Goal: Task Accomplishment & Management: Manage account settings

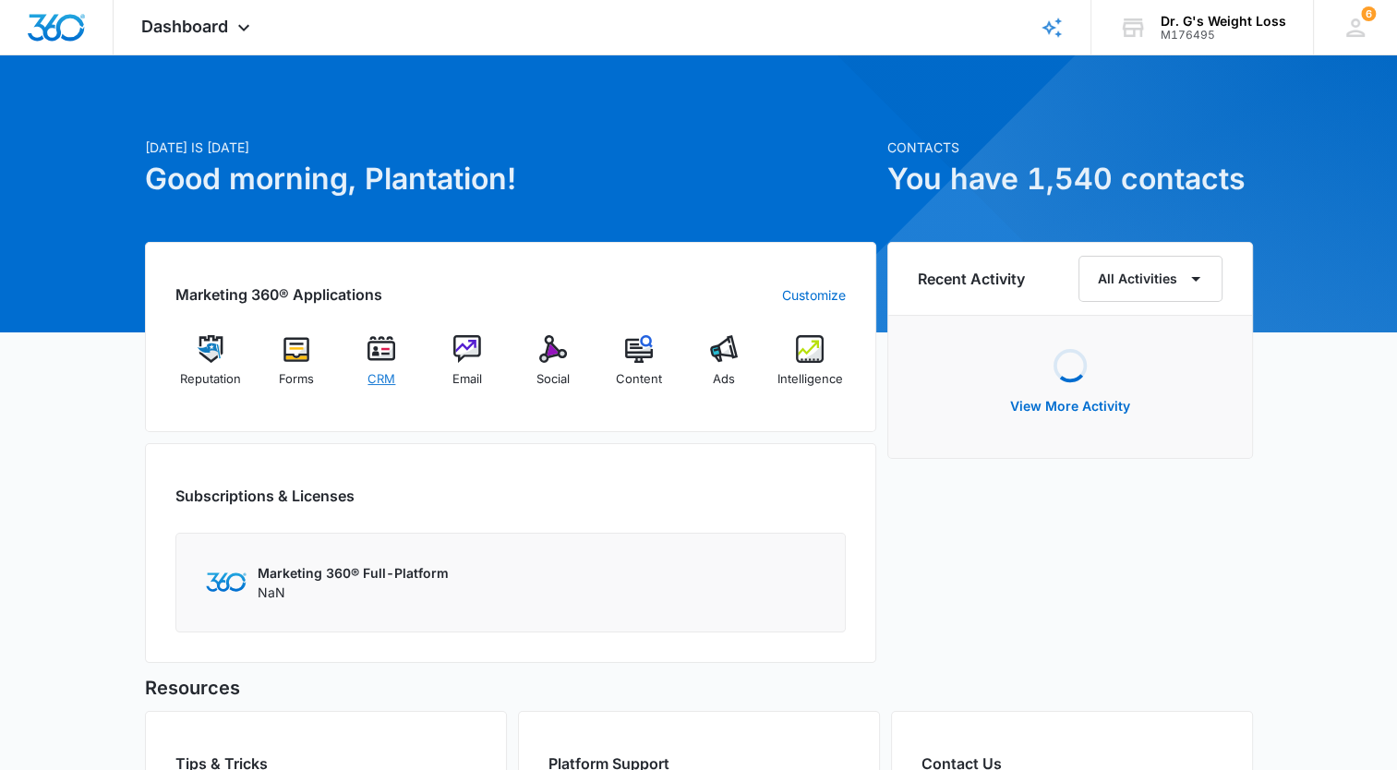
click at [387, 353] on img at bounding box center [382, 349] width 28 height 28
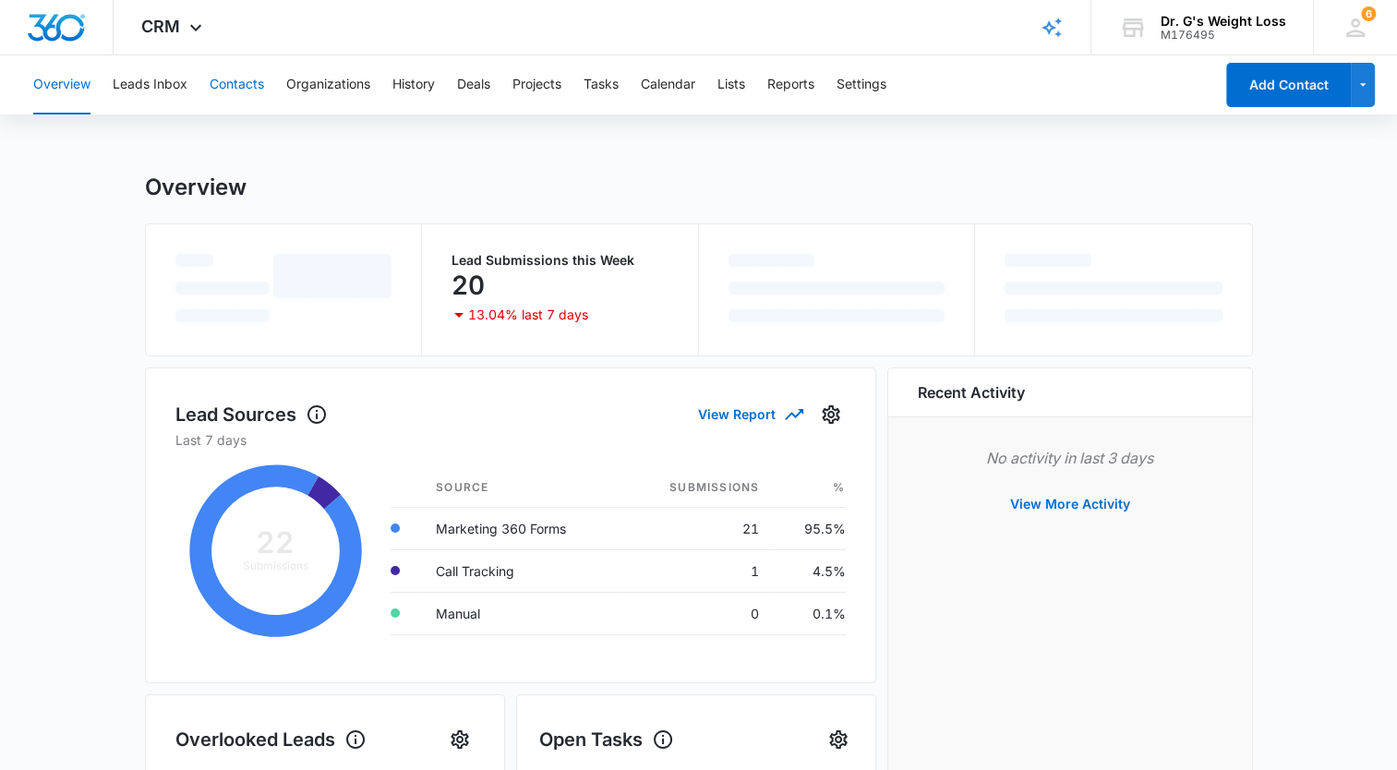
click at [230, 90] on button "Contacts" at bounding box center [237, 84] width 54 height 59
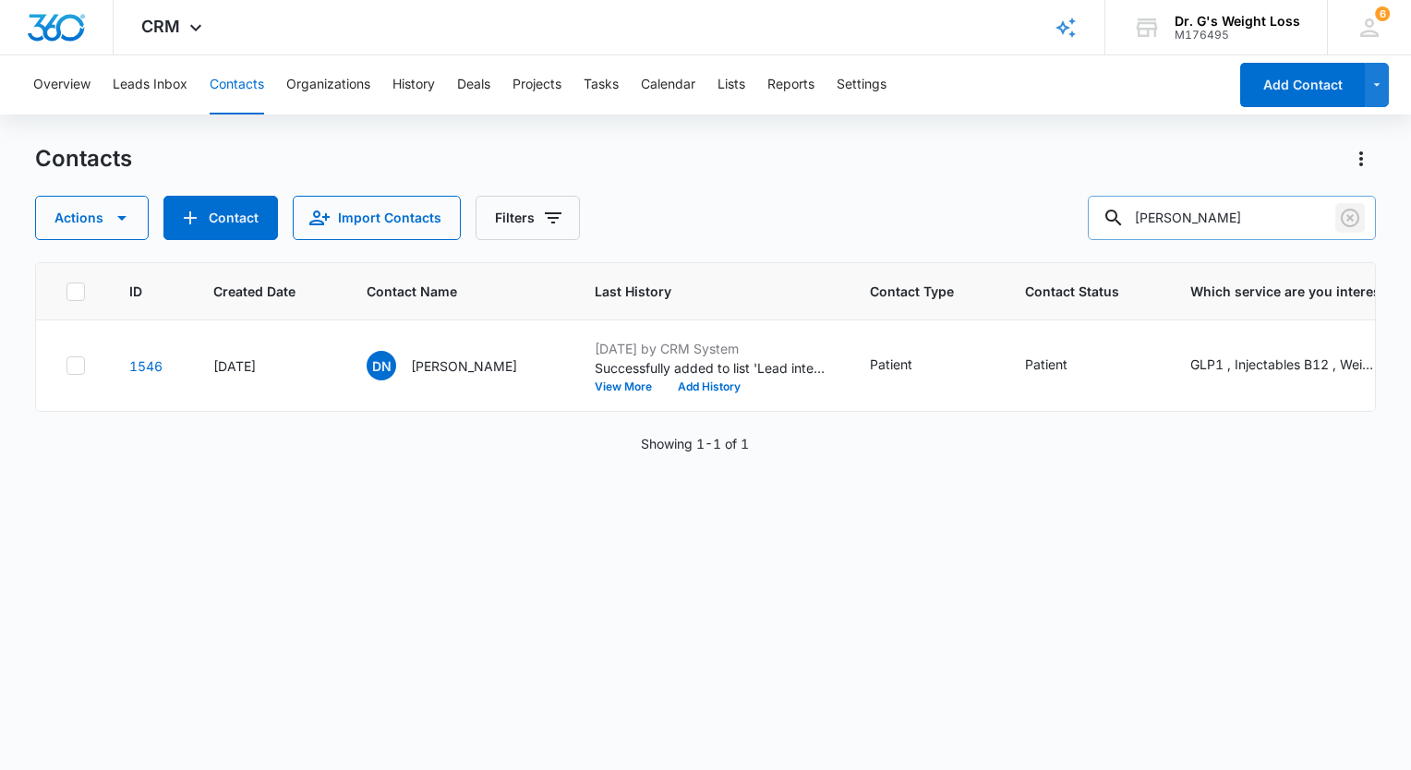
click at [1348, 216] on icon "Clear" at bounding box center [1350, 218] width 18 height 18
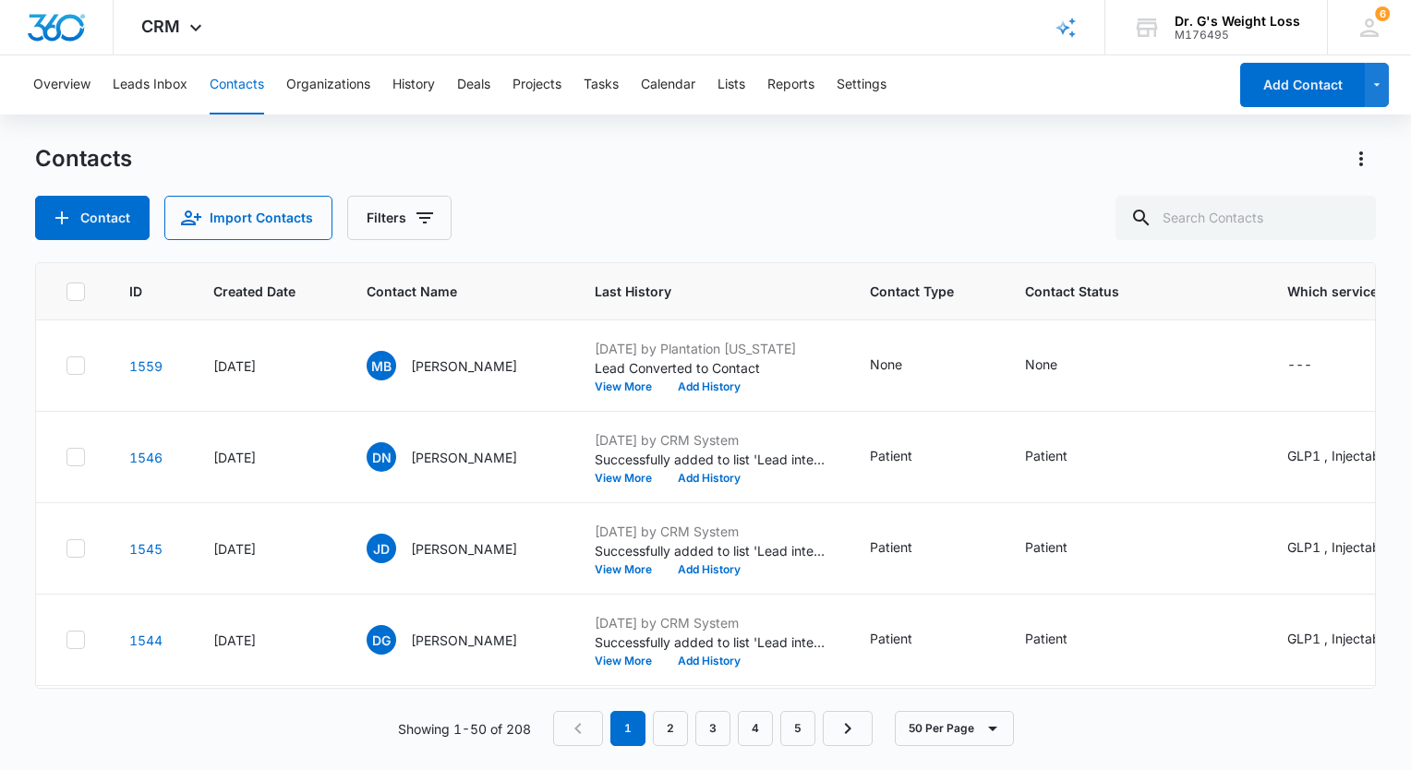
click at [760, 216] on div "Contact Import Contacts Filters" at bounding box center [705, 218] width 1341 height 44
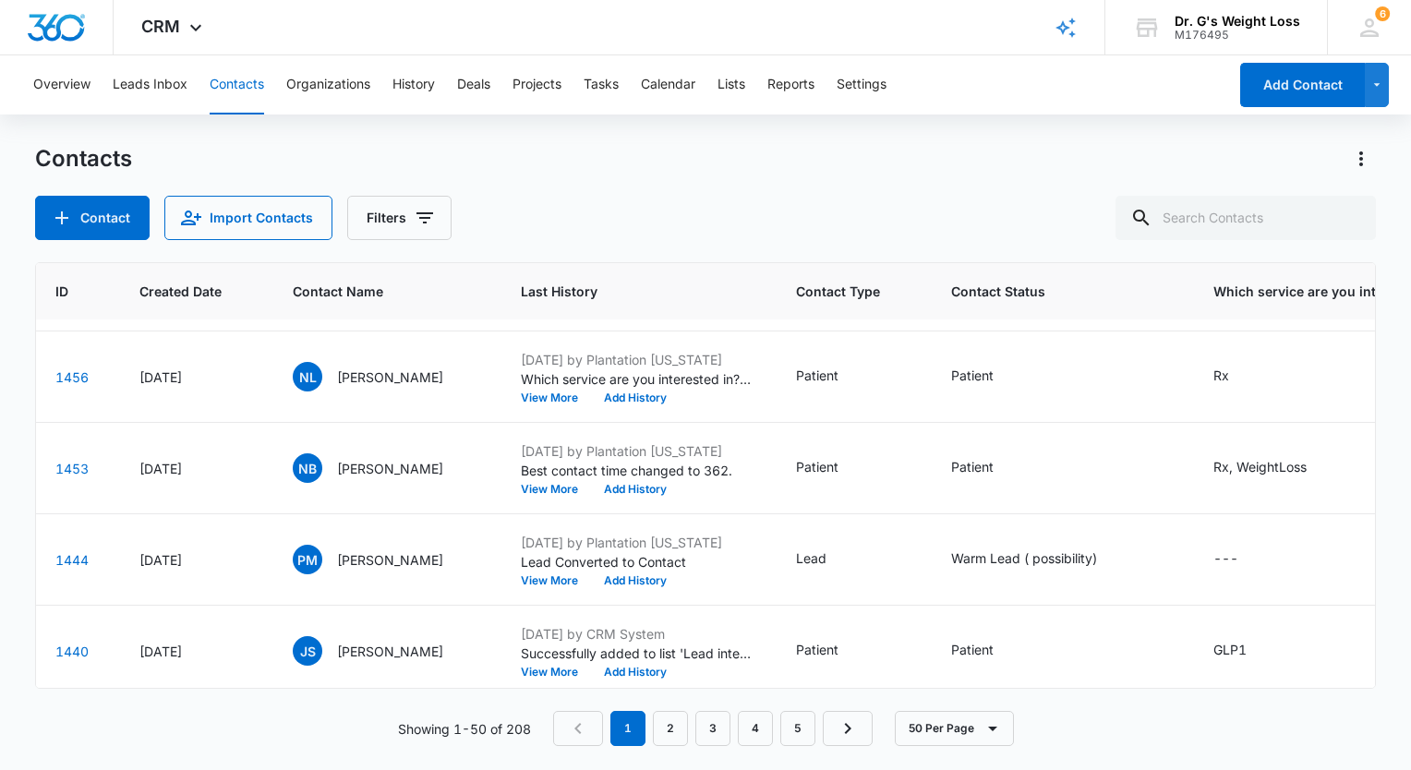
scroll to position [1570, 74]
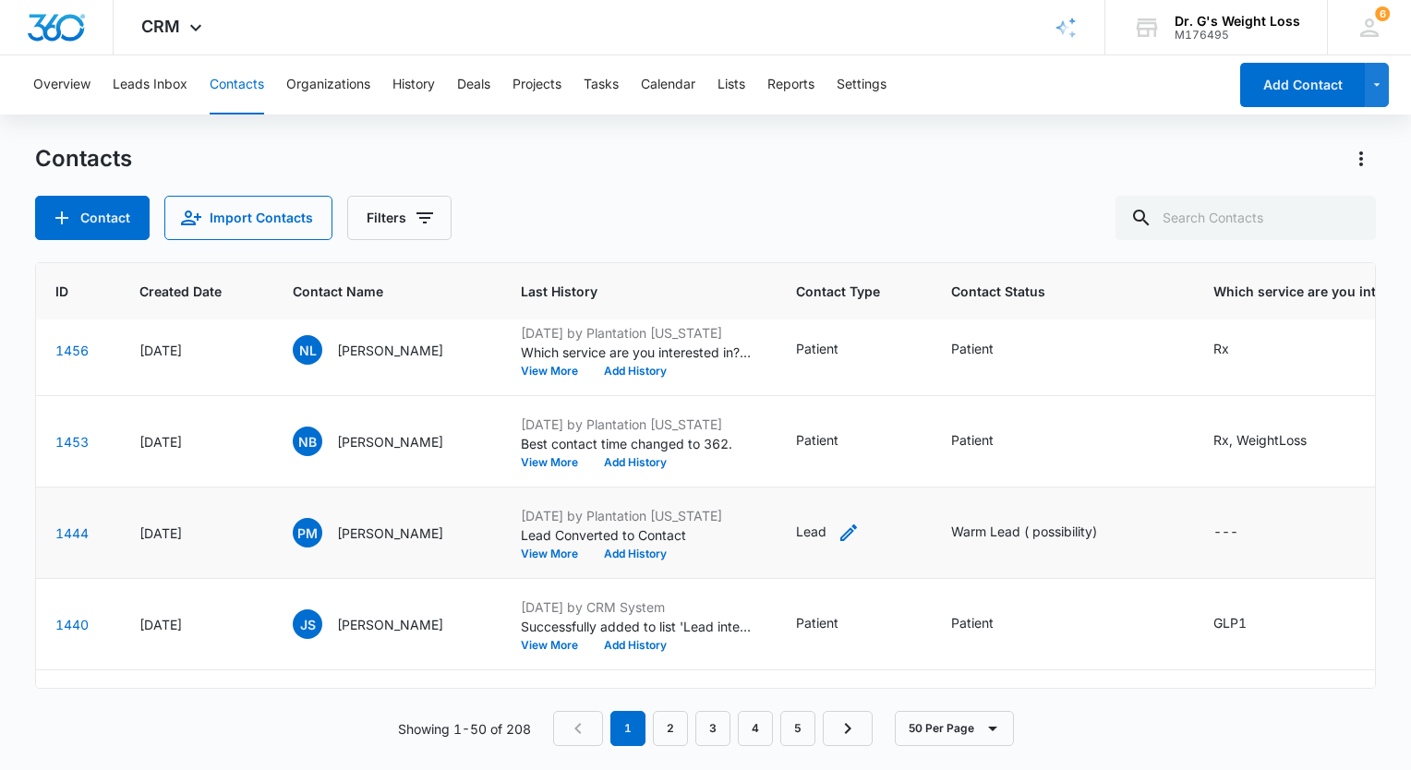
click at [857, 528] on icon "Contact Type - Lead - Select to Edit Field" at bounding box center [848, 533] width 17 height 17
click at [903, 419] on div "Lead" at bounding box center [867, 410] width 103 height 44
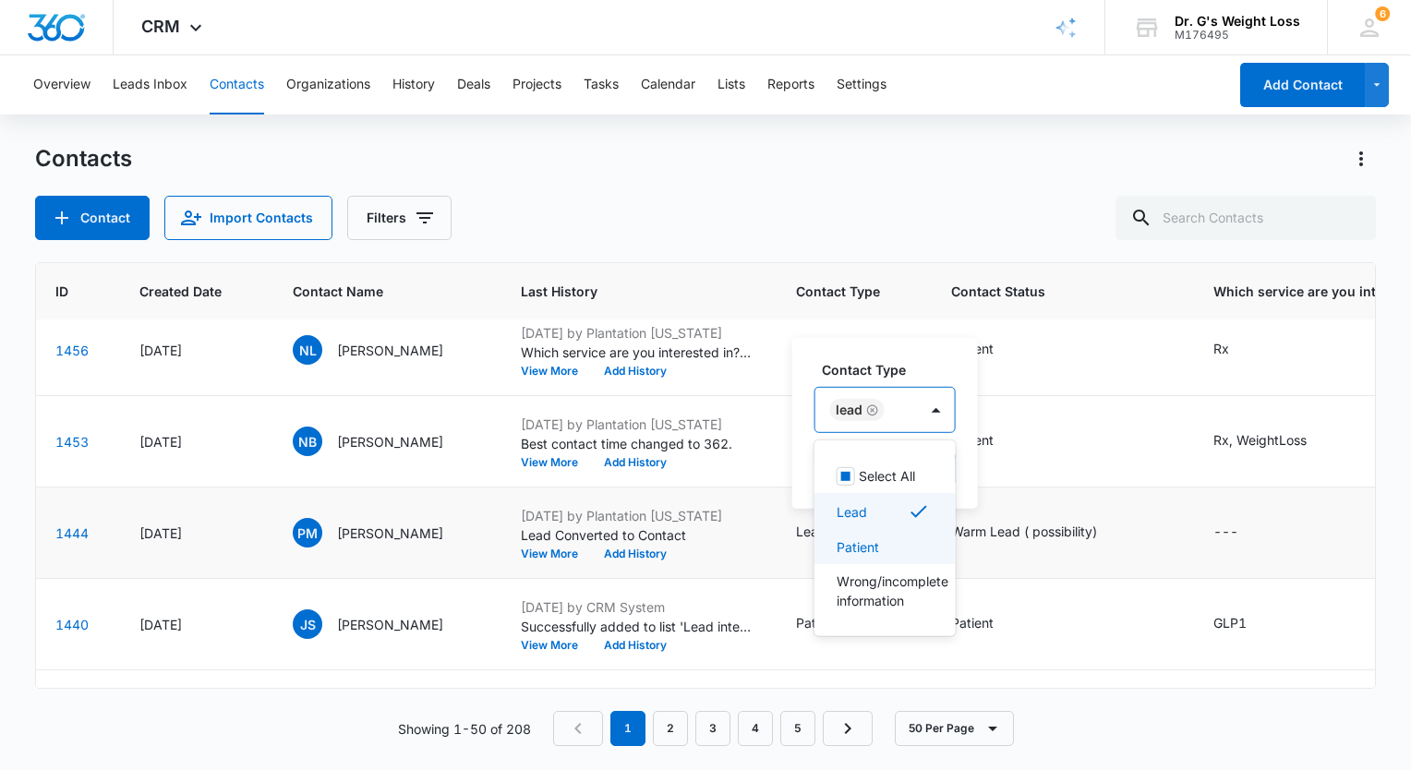
click at [891, 546] on div "Patient" at bounding box center [883, 547] width 93 height 19
click at [899, 506] on div "Lead" at bounding box center [921, 512] width 169 height 22
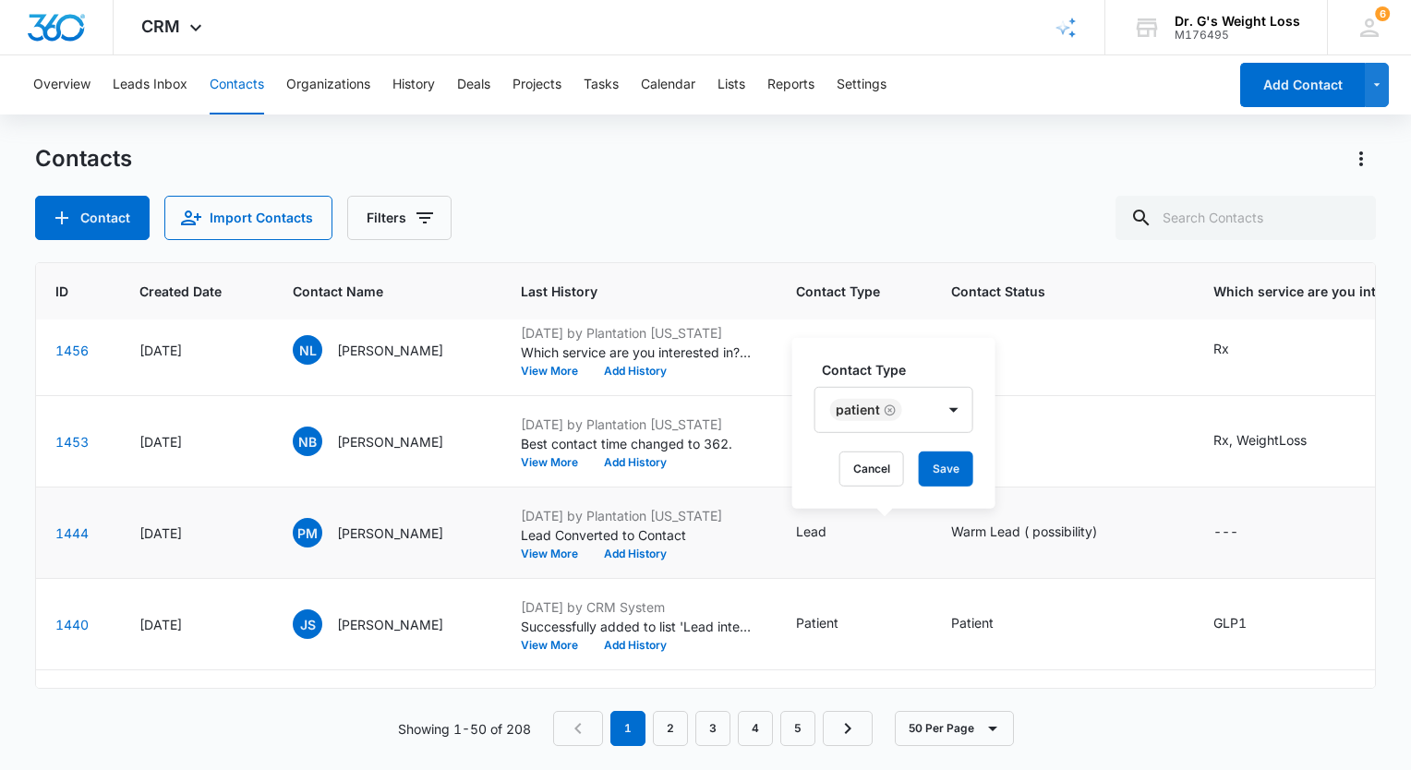
click at [924, 364] on label "Contact Type" at bounding box center [901, 369] width 159 height 19
click at [933, 469] on button "Save" at bounding box center [946, 469] width 54 height 35
click at [1128, 529] on icon "Contact Status - Warm Lead ( possibility) - Select to Edit Field" at bounding box center [1119, 533] width 17 height 17
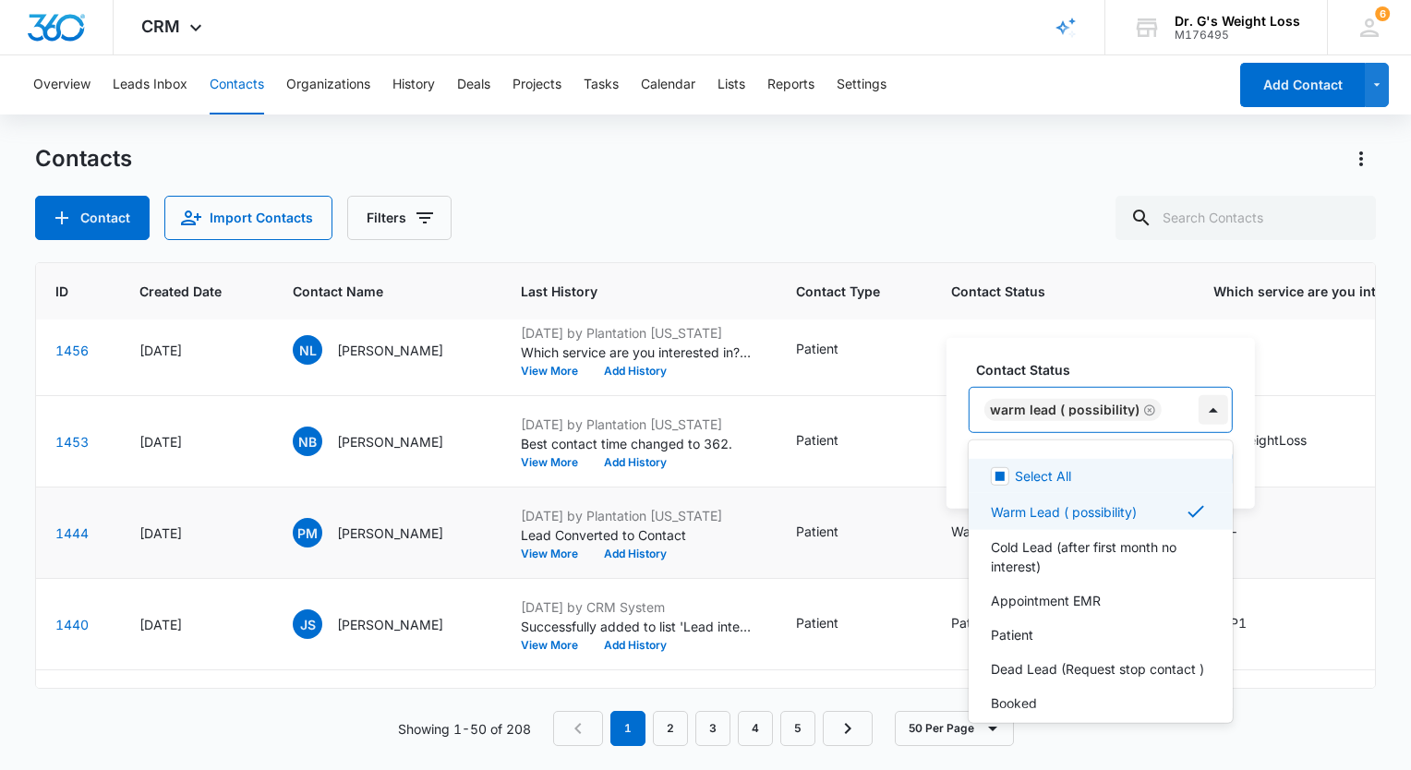
click at [1208, 406] on div at bounding box center [1214, 410] width 30 height 30
click at [1095, 631] on div "Patient" at bounding box center [1099, 634] width 216 height 19
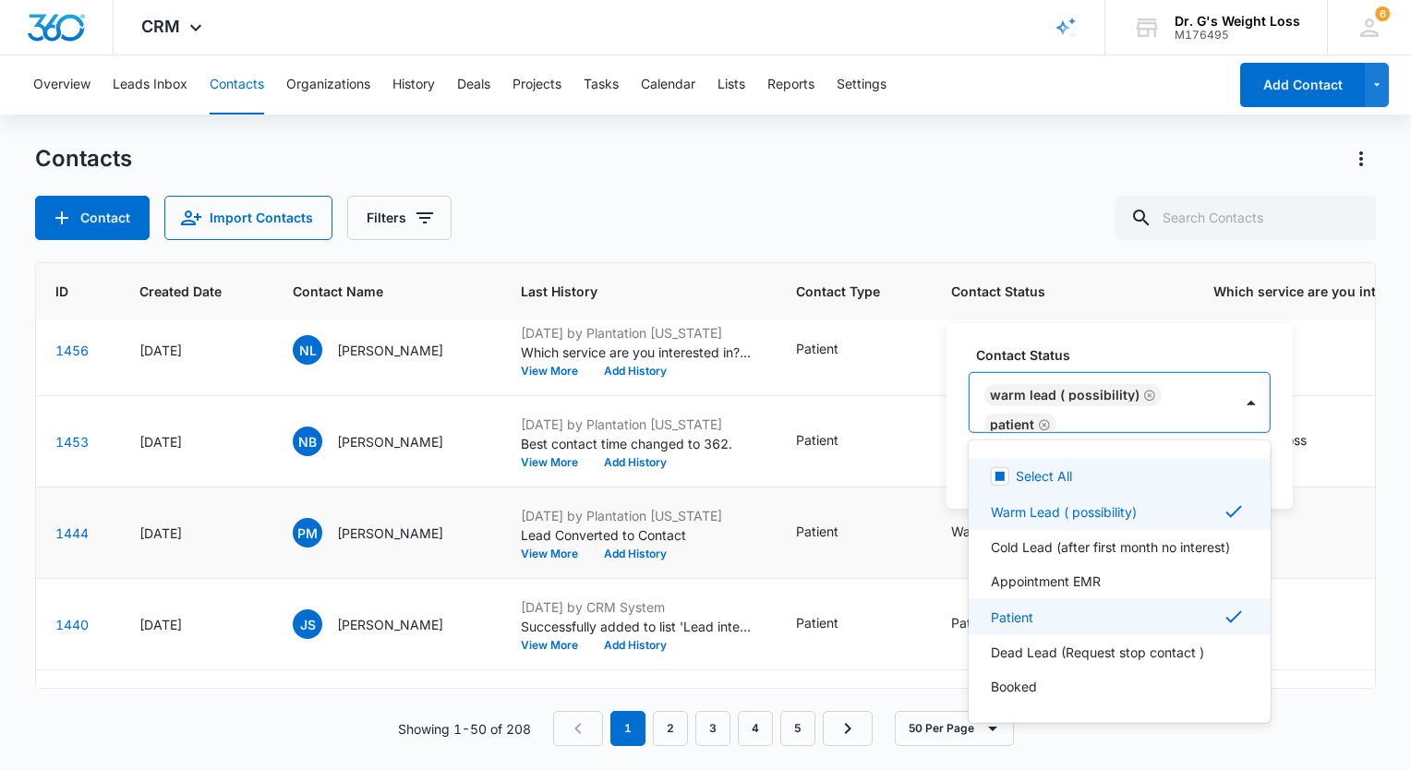
click at [1154, 396] on div "Warm Lead ( possibility)" at bounding box center [1073, 395] width 177 height 22
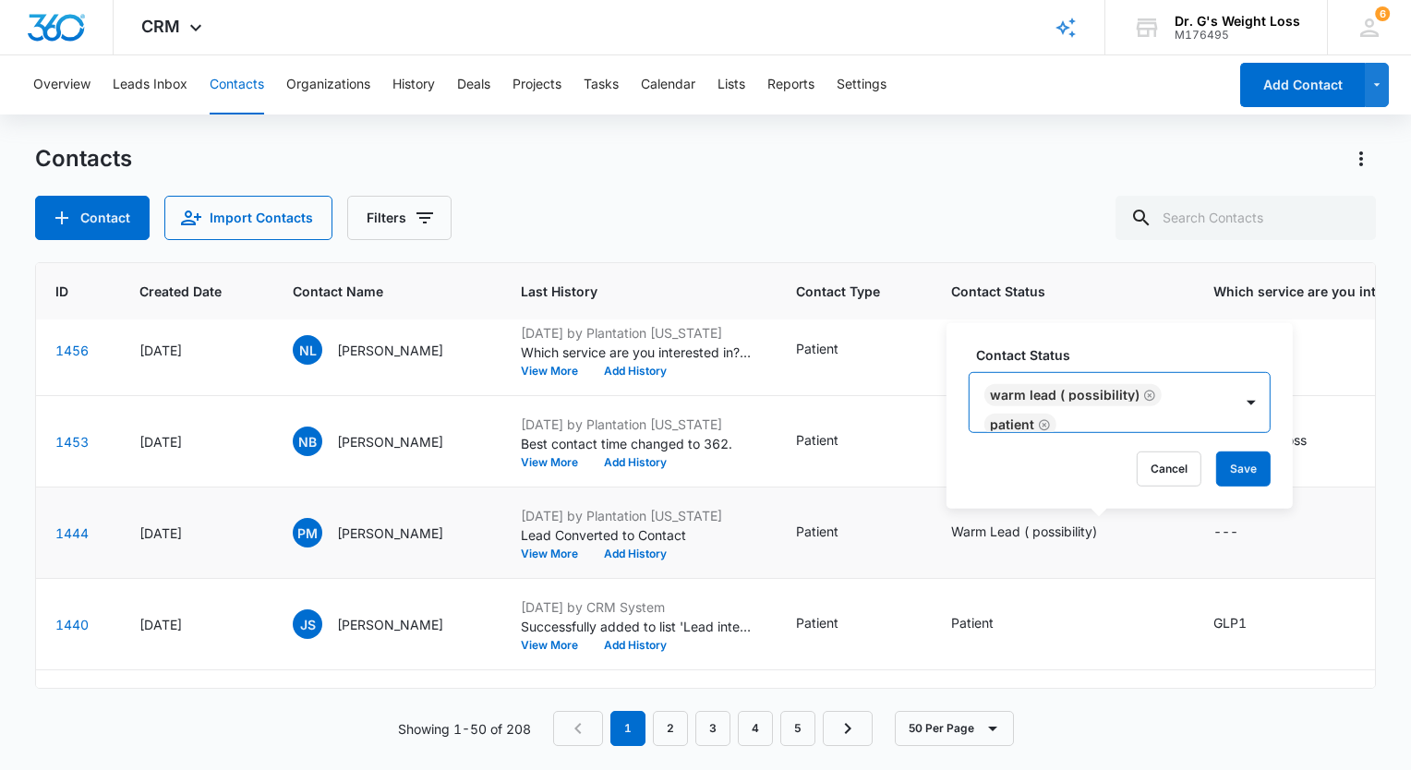
click at [1147, 393] on icon "Remove Warm Lead ( possibility)" at bounding box center [1149, 395] width 13 height 14
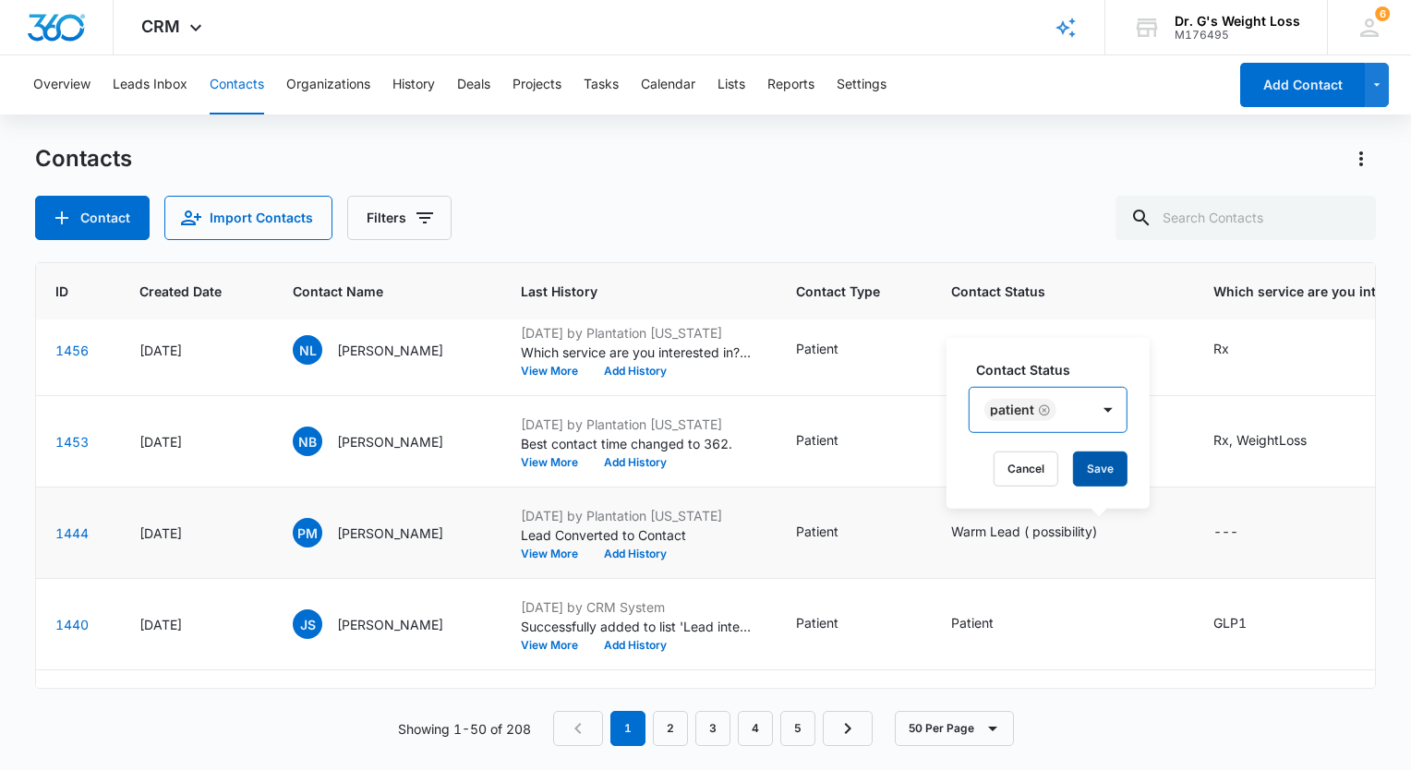
click at [1101, 478] on button "Save" at bounding box center [1100, 469] width 54 height 35
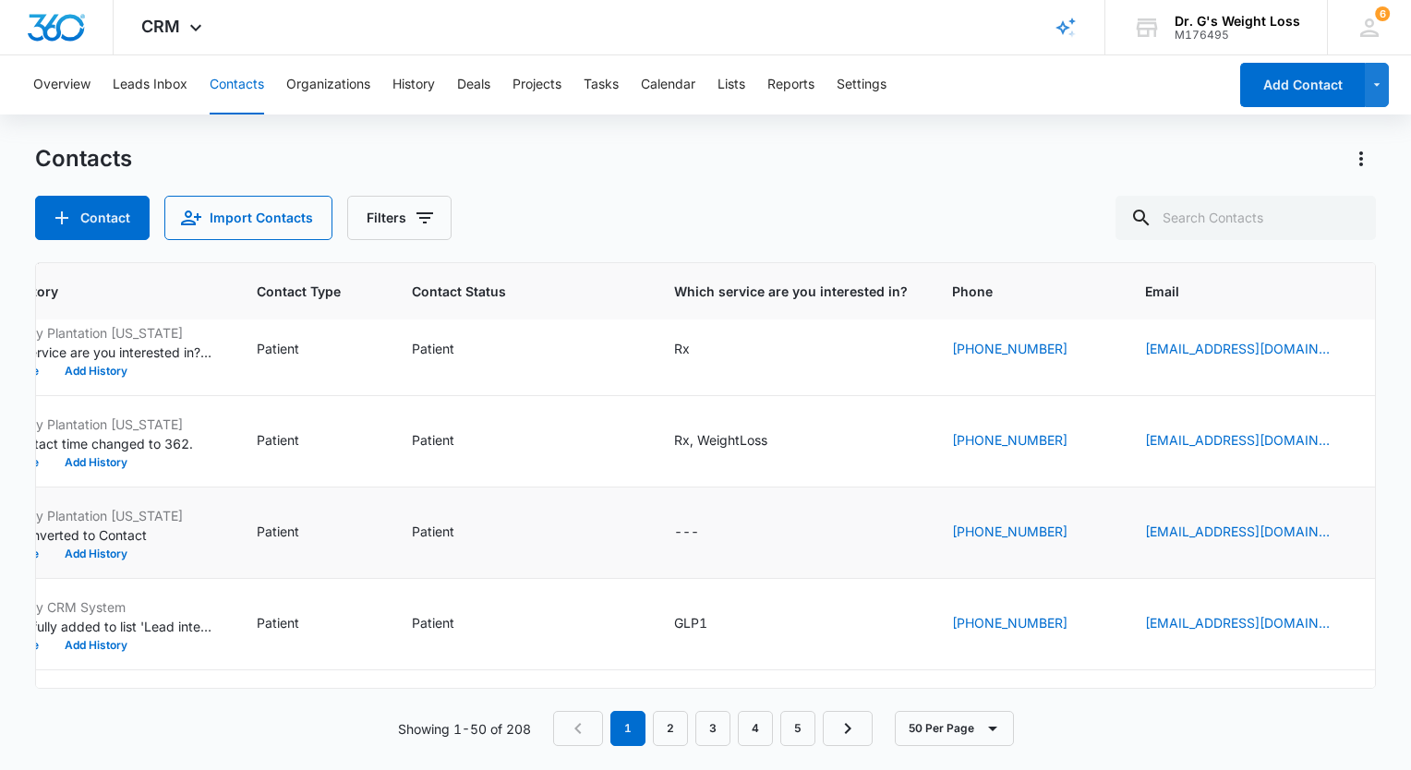
scroll to position [1570, 650]
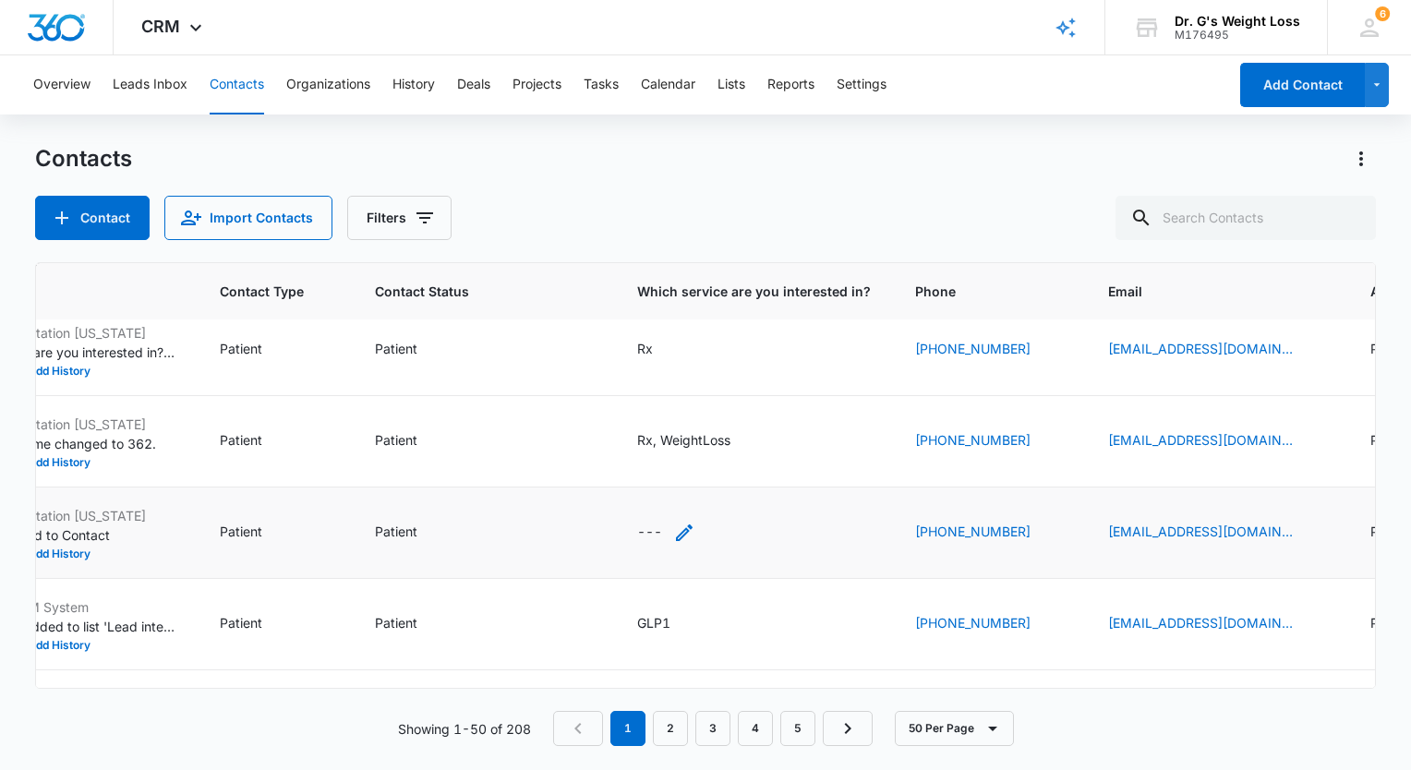
click at [693, 527] on icon "Which service are you interested in? - - Select to Edit Field" at bounding box center [684, 533] width 17 height 17
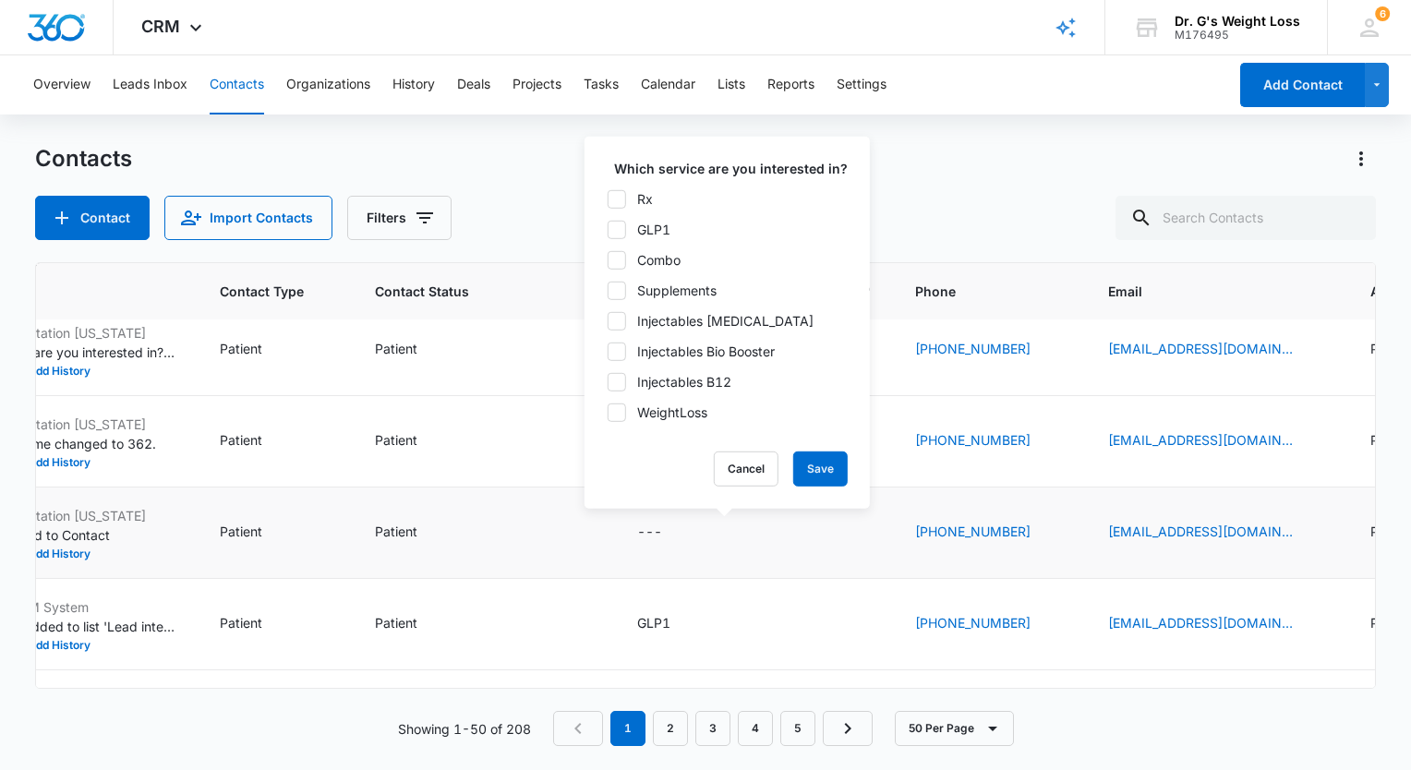
click at [687, 416] on div "WeightLoss" at bounding box center [672, 412] width 70 height 19
click at [608, 413] on input "WeightLoss" at bounding box center [607, 412] width 1 height 1
checkbox input "true"
click at [646, 207] on div "Rx" at bounding box center [645, 198] width 16 height 19
click at [608, 199] on input "Rx" at bounding box center [607, 199] width 1 height 1
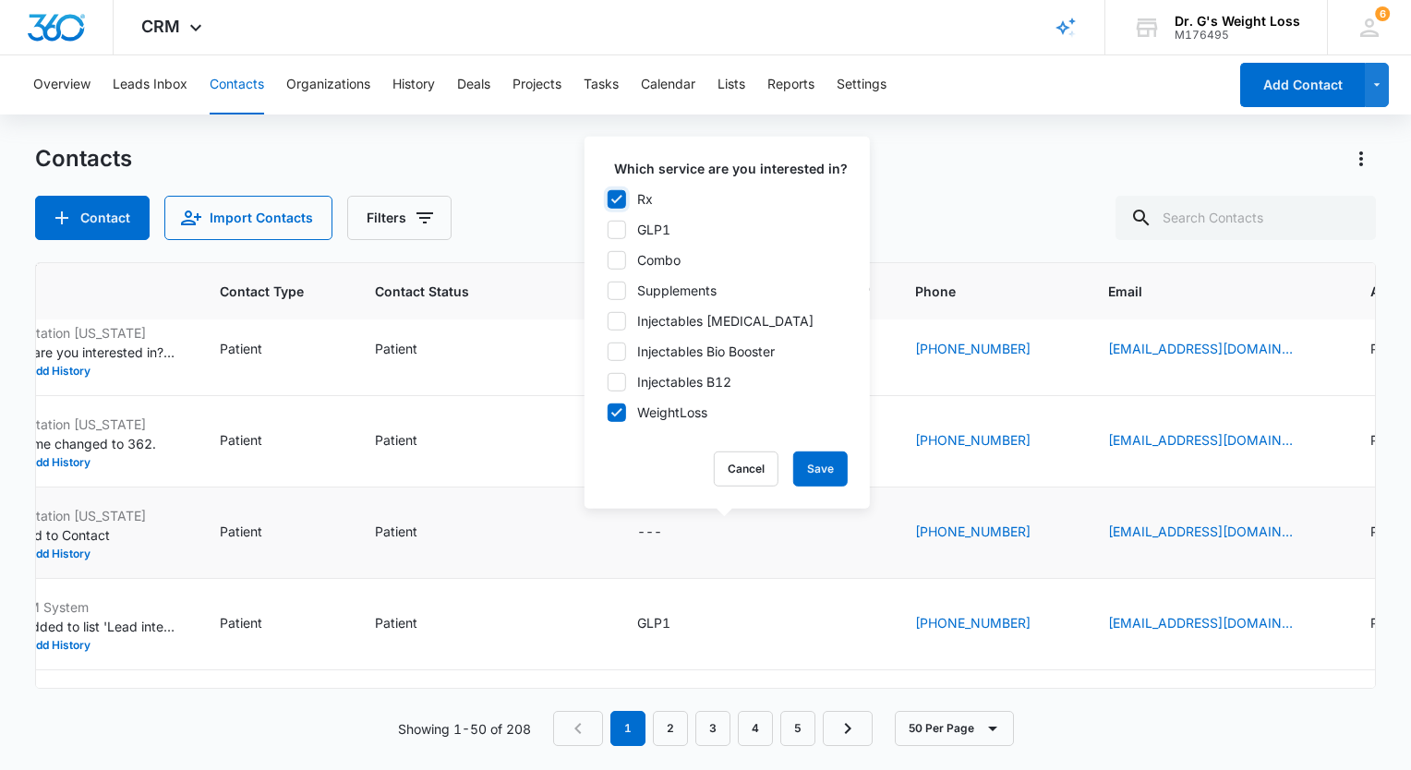
checkbox input "true"
click at [805, 461] on button "Save" at bounding box center [820, 469] width 54 height 35
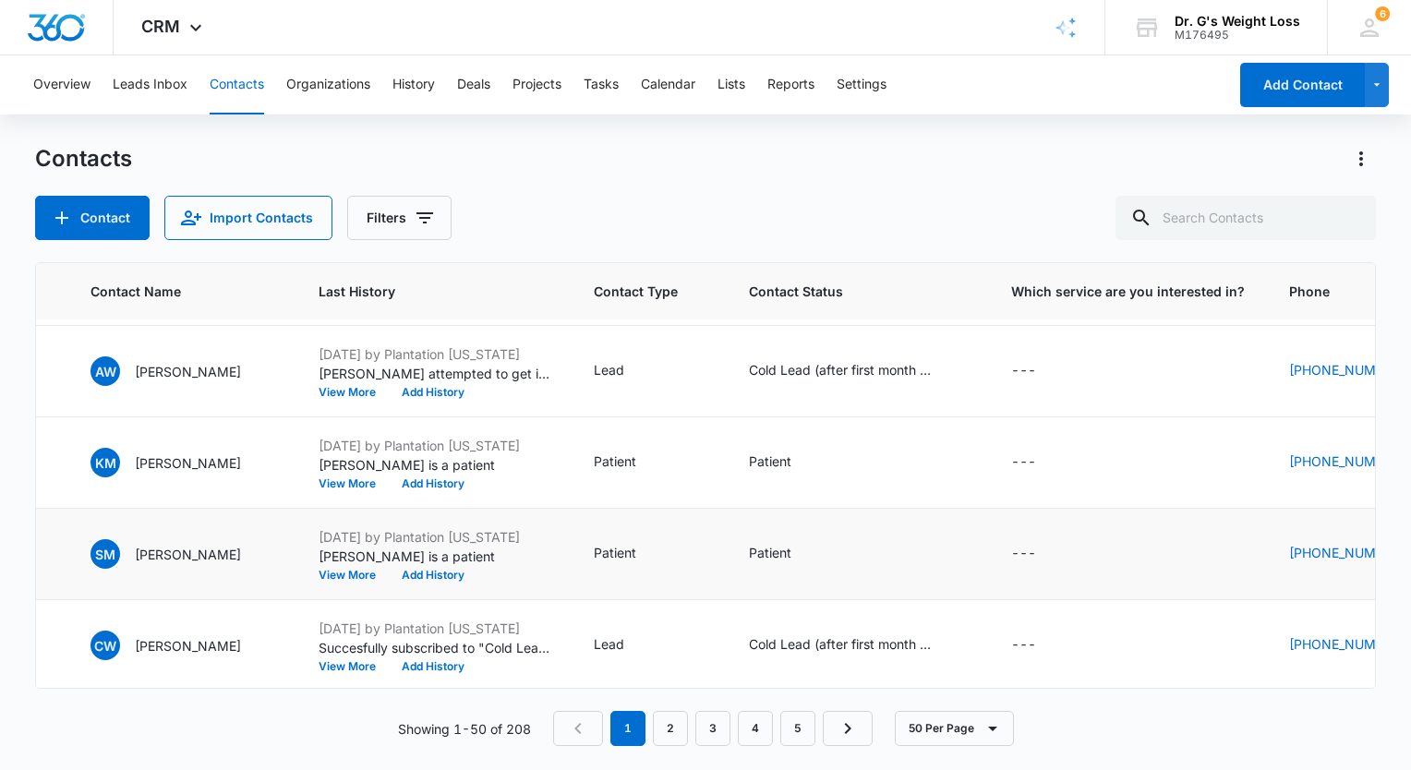
scroll to position [4207, 276]
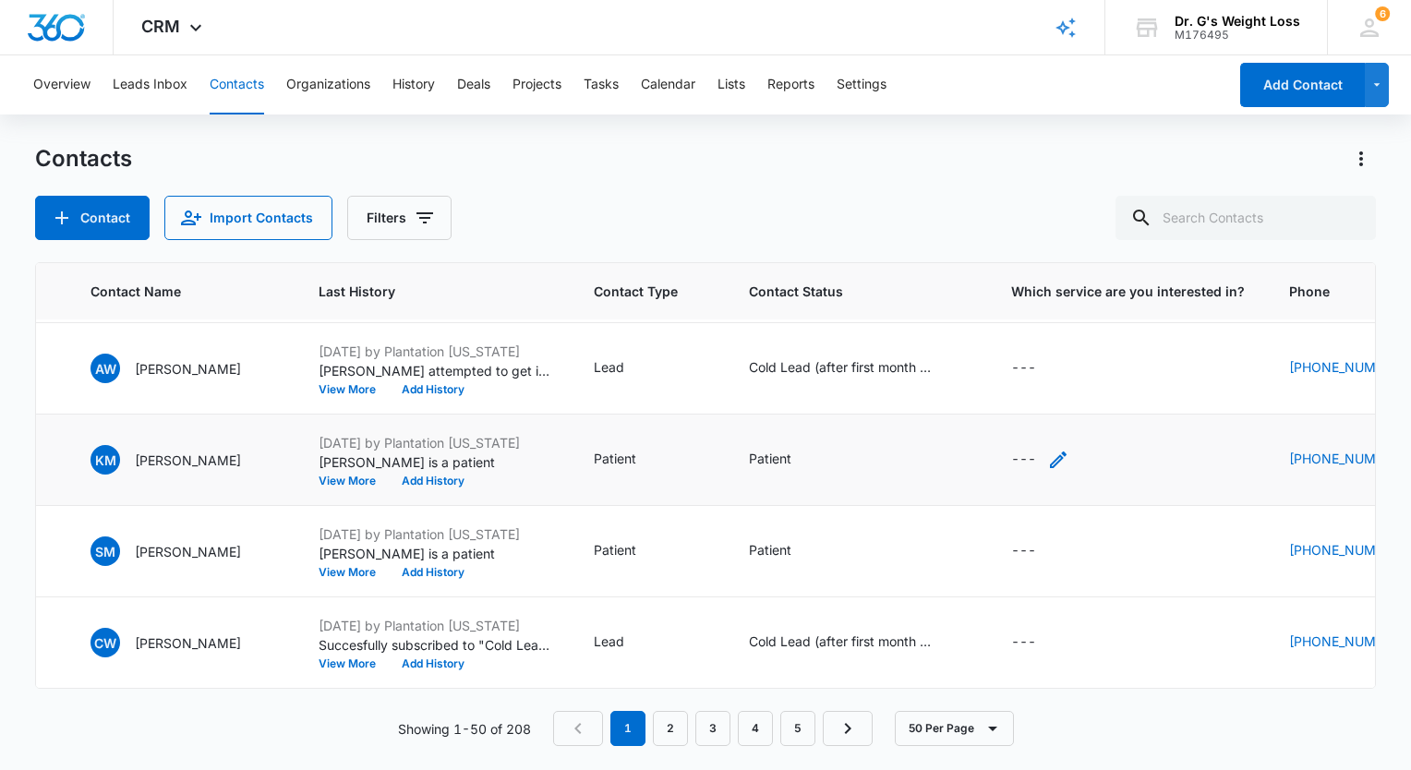
click at [1070, 449] on icon "Which service are you interested in? - - Select to Edit Field" at bounding box center [1058, 460] width 22 height 22
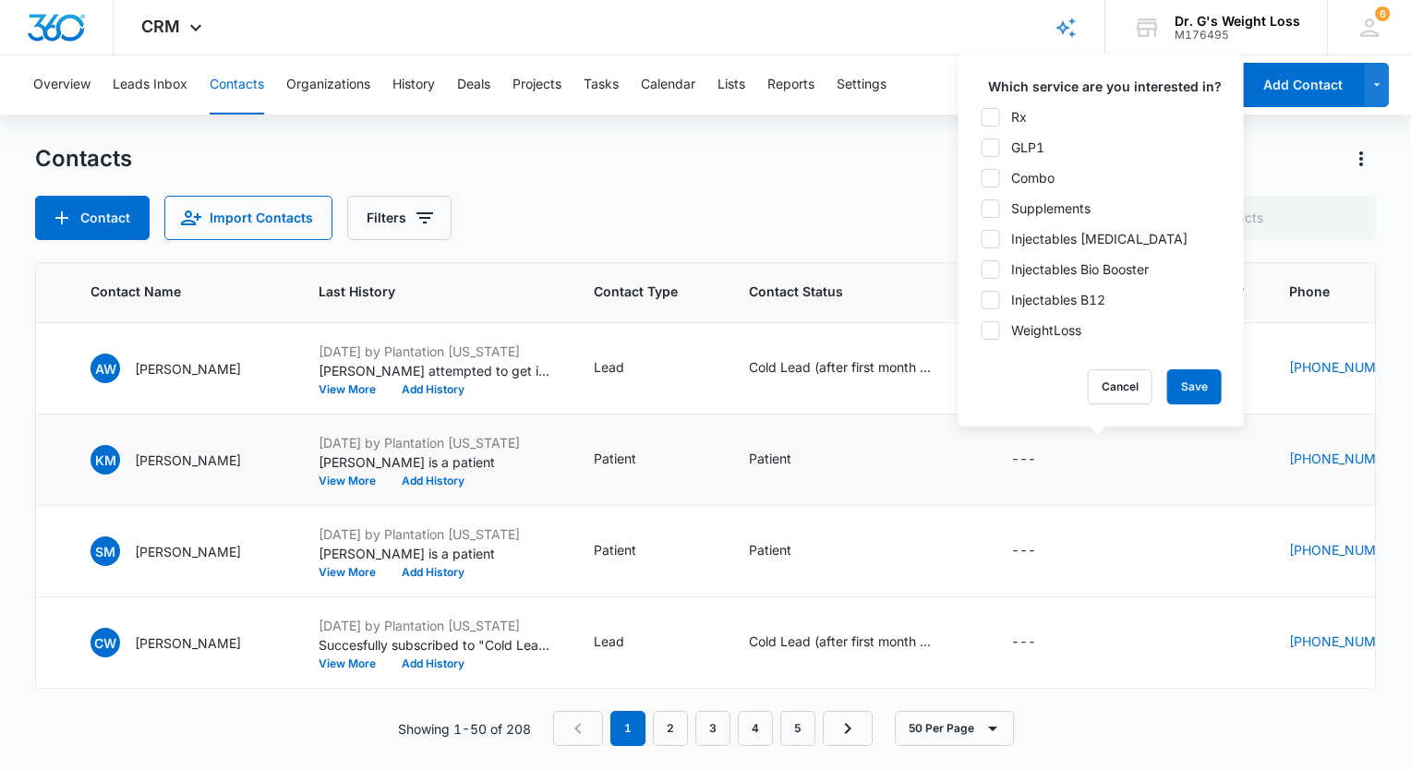
click at [1022, 334] on div "WeightLoss" at bounding box center [1046, 329] width 70 height 19
click at [982, 331] on input "WeightLoss" at bounding box center [981, 330] width 1 height 1
checkbox input "true"
click at [1023, 127] on div "Rx" at bounding box center [1019, 116] width 16 height 19
click at [982, 117] on input "Rx" at bounding box center [981, 116] width 1 height 1
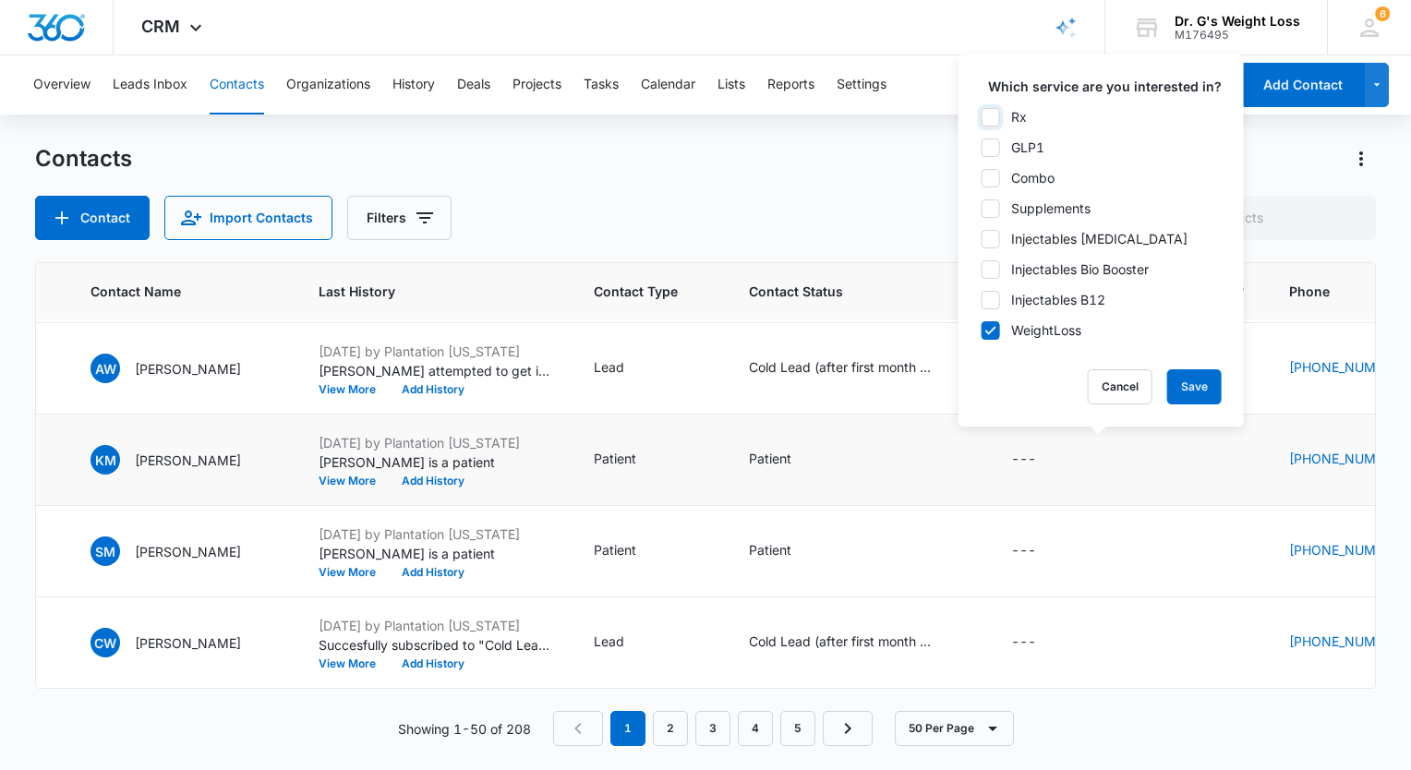
checkbox input "true"
click at [1182, 399] on button "Save" at bounding box center [1194, 386] width 54 height 35
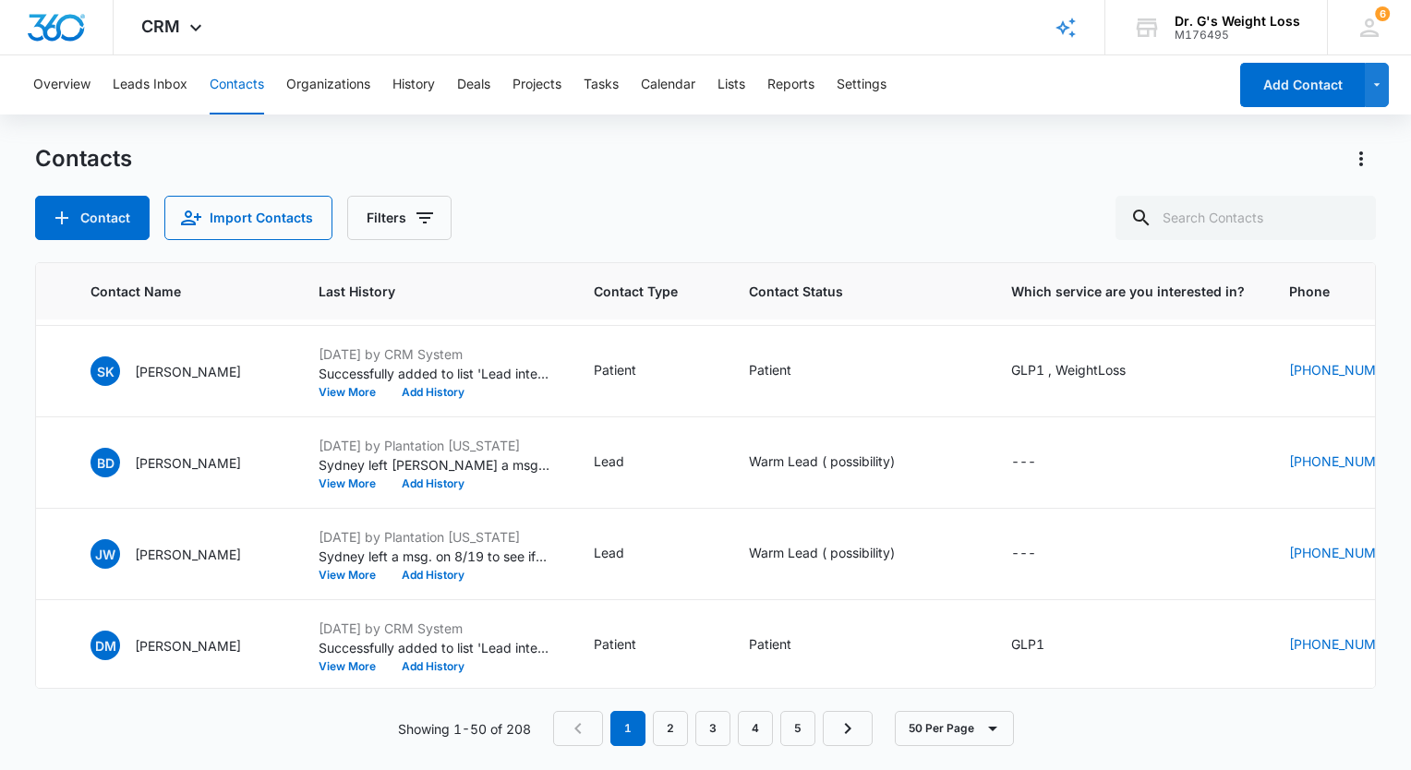
scroll to position [2267, 276]
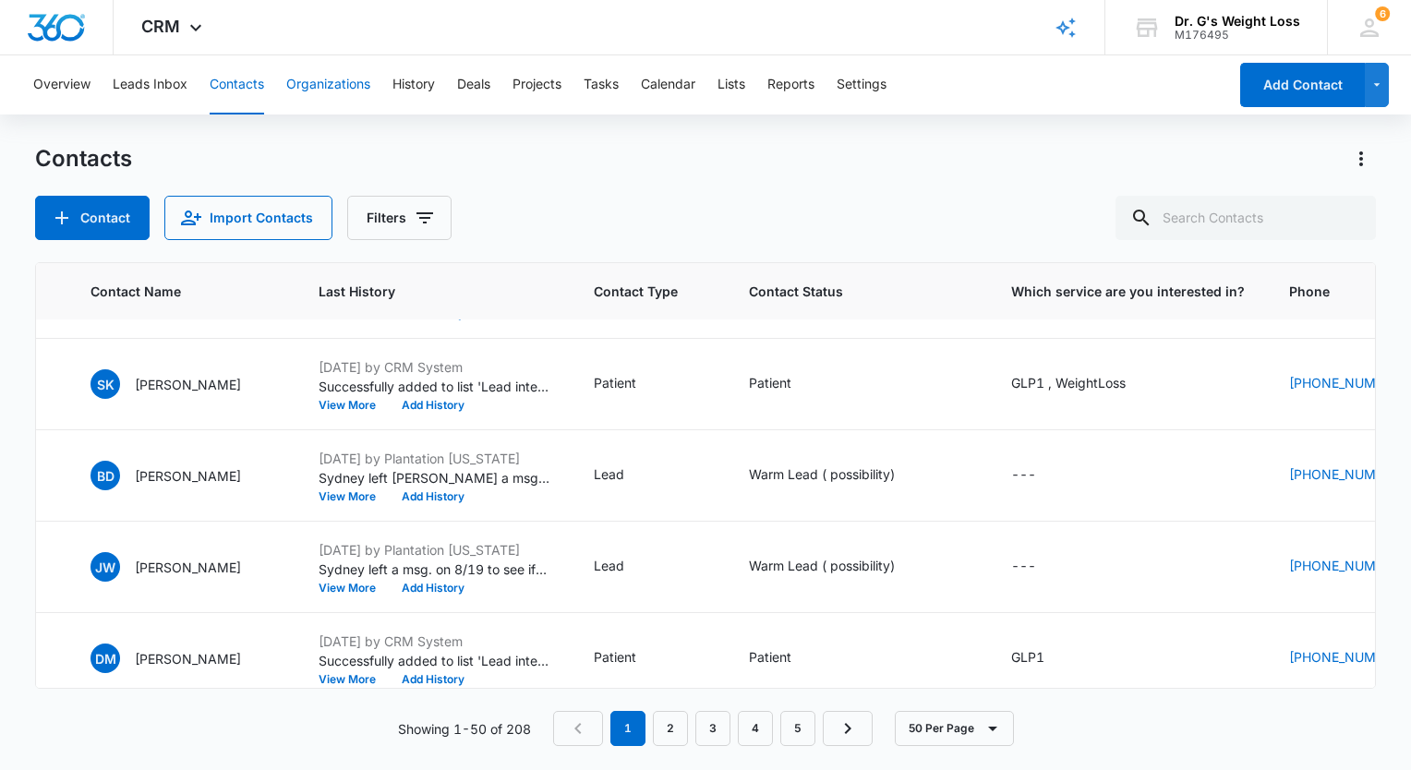
click at [315, 82] on button "Organizations" at bounding box center [328, 84] width 84 height 59
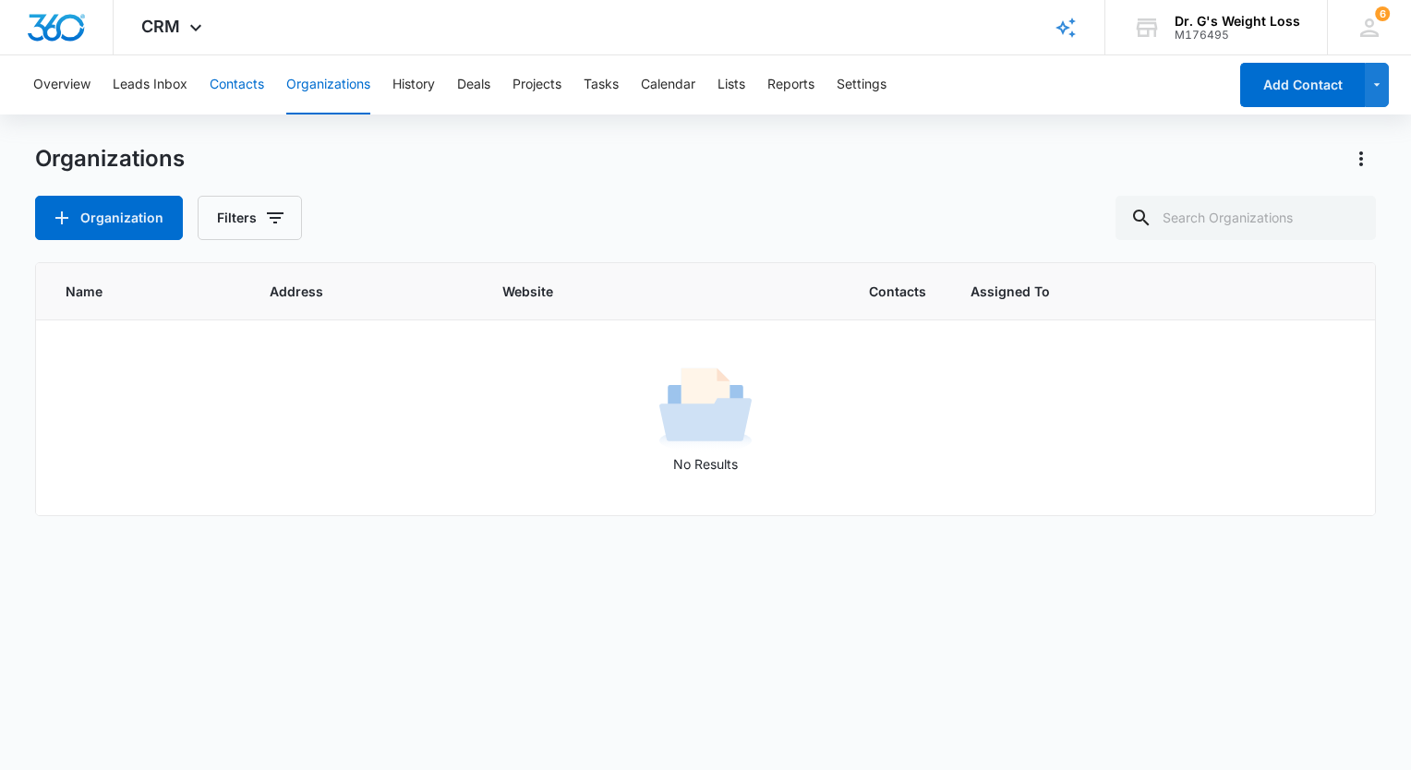
click at [252, 88] on button "Contacts" at bounding box center [237, 84] width 54 height 59
